Goal: Transaction & Acquisition: Purchase product/service

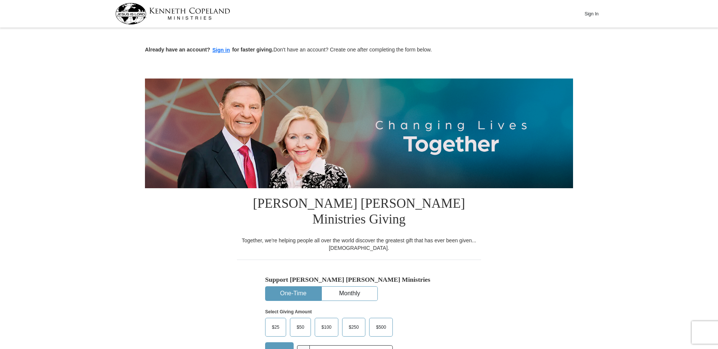
scroll to position [150, 0]
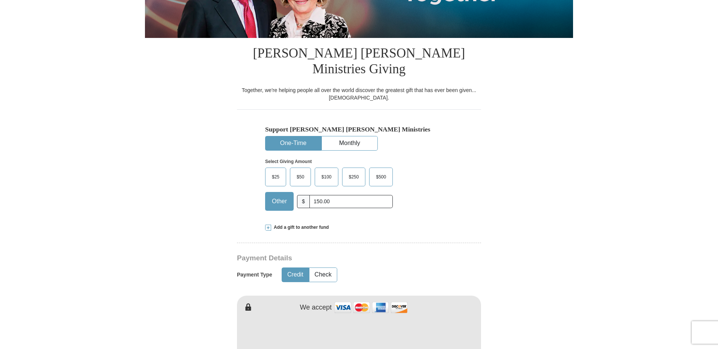
type input "150.00"
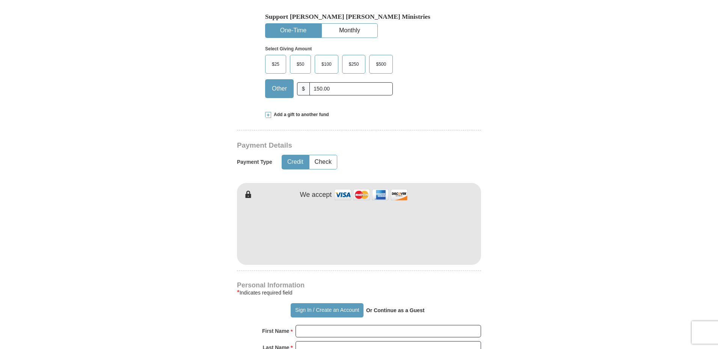
scroll to position [413, 0]
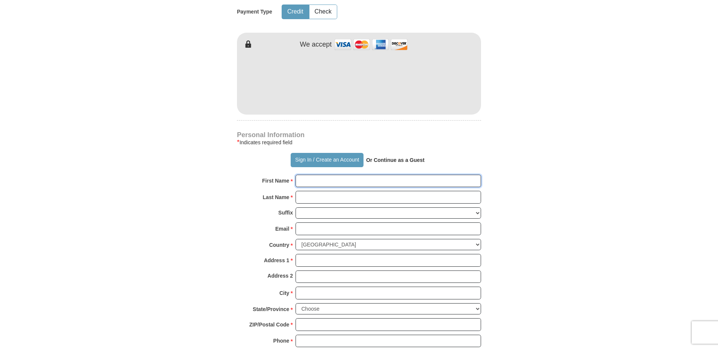
click at [322, 175] on input "First Name *" at bounding box center [387, 181] width 185 height 13
type input "[PERSON_NAME]"
click at [299, 222] on input "Email *" at bounding box center [387, 228] width 185 height 13
type input "[EMAIL_ADDRESS][DOMAIN_NAME]"
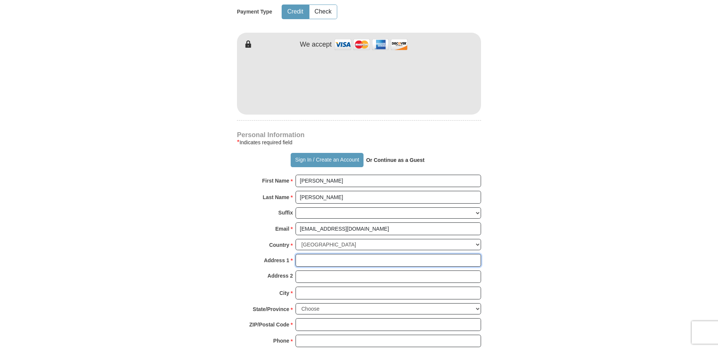
type input "[STREET_ADDRESS]"
type input "[PERSON_NAME]"
select select "CO"
type input "80134"
type input "3038705170"
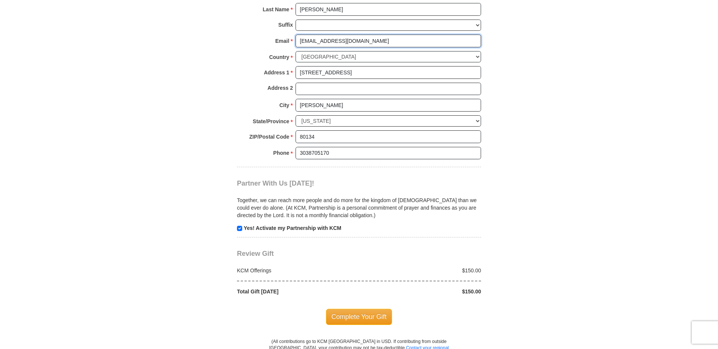
scroll to position [676, 0]
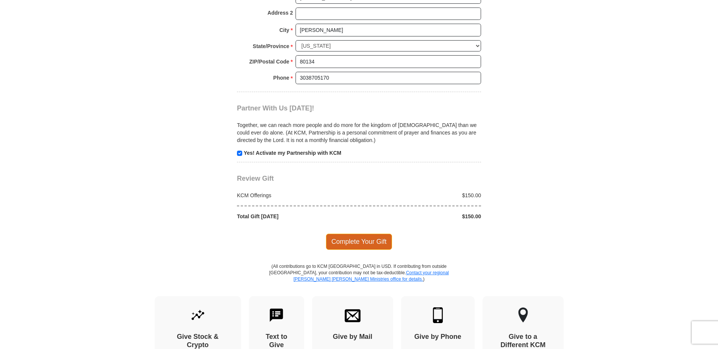
click at [372, 233] on span "Complete Your Gift" at bounding box center [359, 241] width 66 height 16
